Goal: Transaction & Acquisition: Purchase product/service

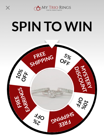
scroll to position [477, 0]
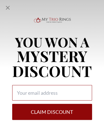
click at [18, 92] on input "Alia popup" at bounding box center [52, 93] width 80 height 16
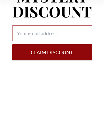
type input "T"
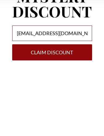
type input "[EMAIL_ADDRESS][DOMAIN_NAME]"
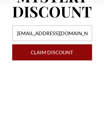
click at [81, 104] on button "Claim DISCOUNT" at bounding box center [52, 112] width 80 height 16
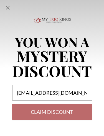
select select "US"
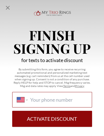
click at [70, 102] on input "International [GEOGRAPHIC_DATA] [GEOGRAPHIC_DATA] [GEOGRAPHIC_DATA] [GEOGRAPHIC…" at bounding box center [58, 100] width 57 height 6
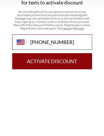
type input "[PHONE_NUMBER]"
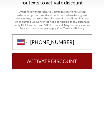
click at [65, 111] on button "Activate Discount" at bounding box center [52, 119] width 80 height 16
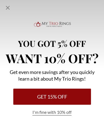
click at [64, 115] on button "I'm fine with 10% off" at bounding box center [52, 113] width 39 height 6
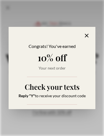
click at [68, 75] on div "Congrats! You've earned 10% off Your next order Check your texts Reply "Y" to r…" at bounding box center [52, 73] width 76 height 61
click at [88, 34] on icon "Alia popup" at bounding box center [87, 36] width 6 height 6
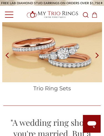
scroll to position [1160, 0]
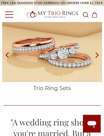
click at [74, 61] on img at bounding box center [52, 49] width 100 height 67
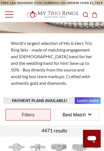
scroll to position [114, 0]
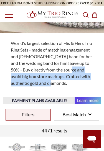
click at [90, 86] on div "World's largest selection of His & Hers Trio Ring Sets - made of matching engag…" at bounding box center [53, 63] width 90 height 47
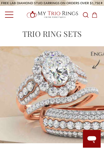
scroll to position [0, 0]
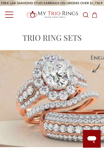
click at [9, 14] on link "Toggle menu" at bounding box center [7, 14] width 15 height 15
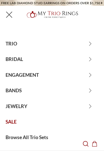
click at [50, 85] on span "BANDS" at bounding box center [52, 91] width 104 height 16
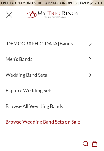
click at [10, 14] on span "Toggle menu" at bounding box center [9, 14] width 8 height 1
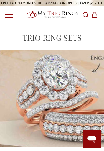
click at [8, 16] on link "Toggle menu" at bounding box center [7, 14] width 15 height 15
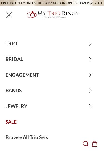
click at [21, 108] on span "JEWELRY" at bounding box center [52, 107] width 104 height 16
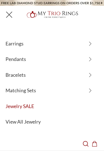
click at [18, 78] on span "Bracelets" at bounding box center [52, 76] width 104 height 16
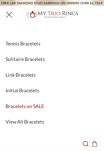
click at [36, 40] on span "Tennis Bracelets" at bounding box center [52, 44] width 104 height 16
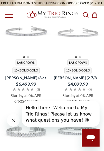
scroll to position [115, 0]
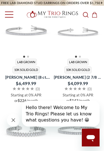
click at [91, 71] on span "10K Solid Gold" at bounding box center [77, 70] width 27 height 7
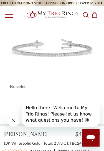
scroll to position [26, 0]
